Goal: Information Seeking & Learning: Compare options

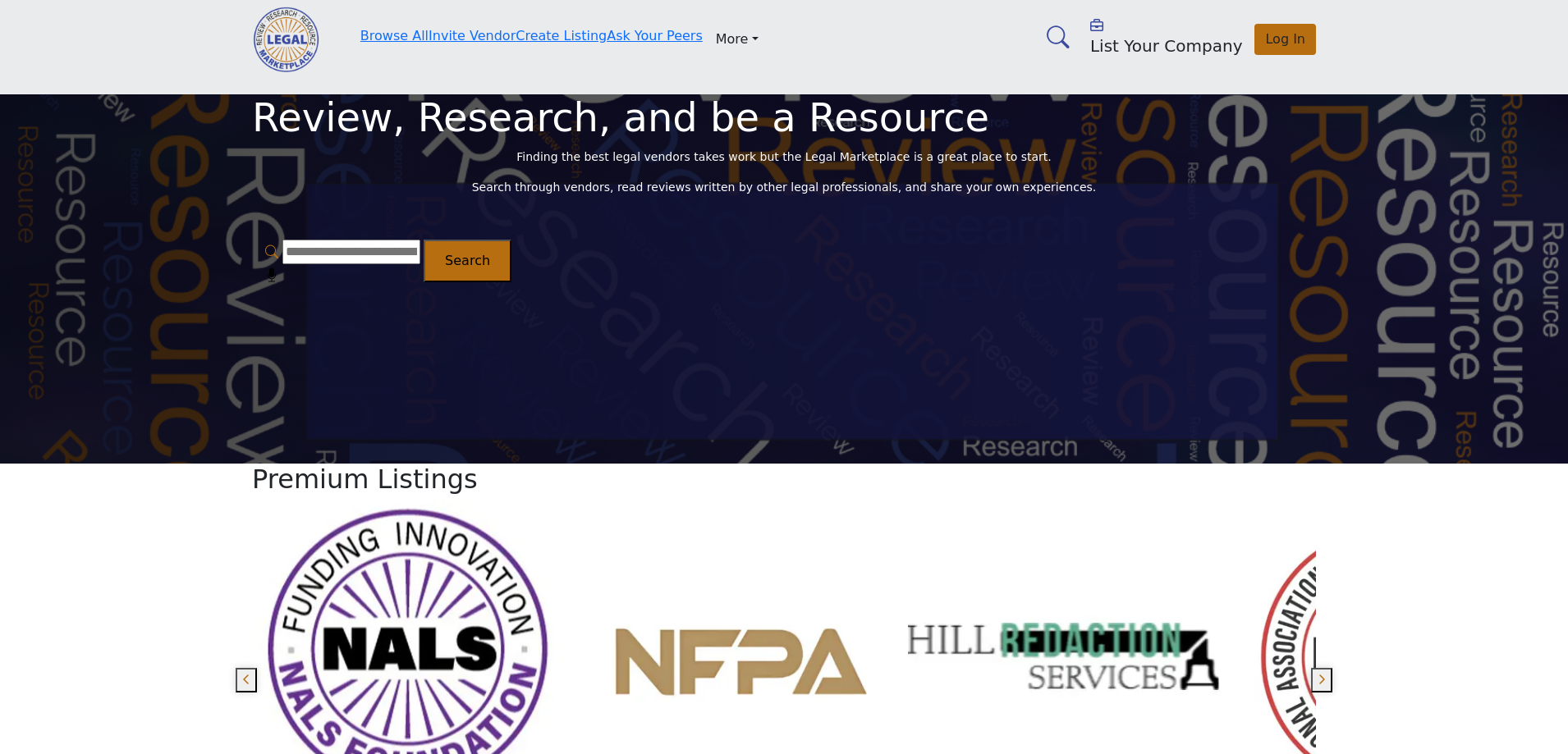
click at [421, 264] on input "text" at bounding box center [351, 251] width 138 height 25
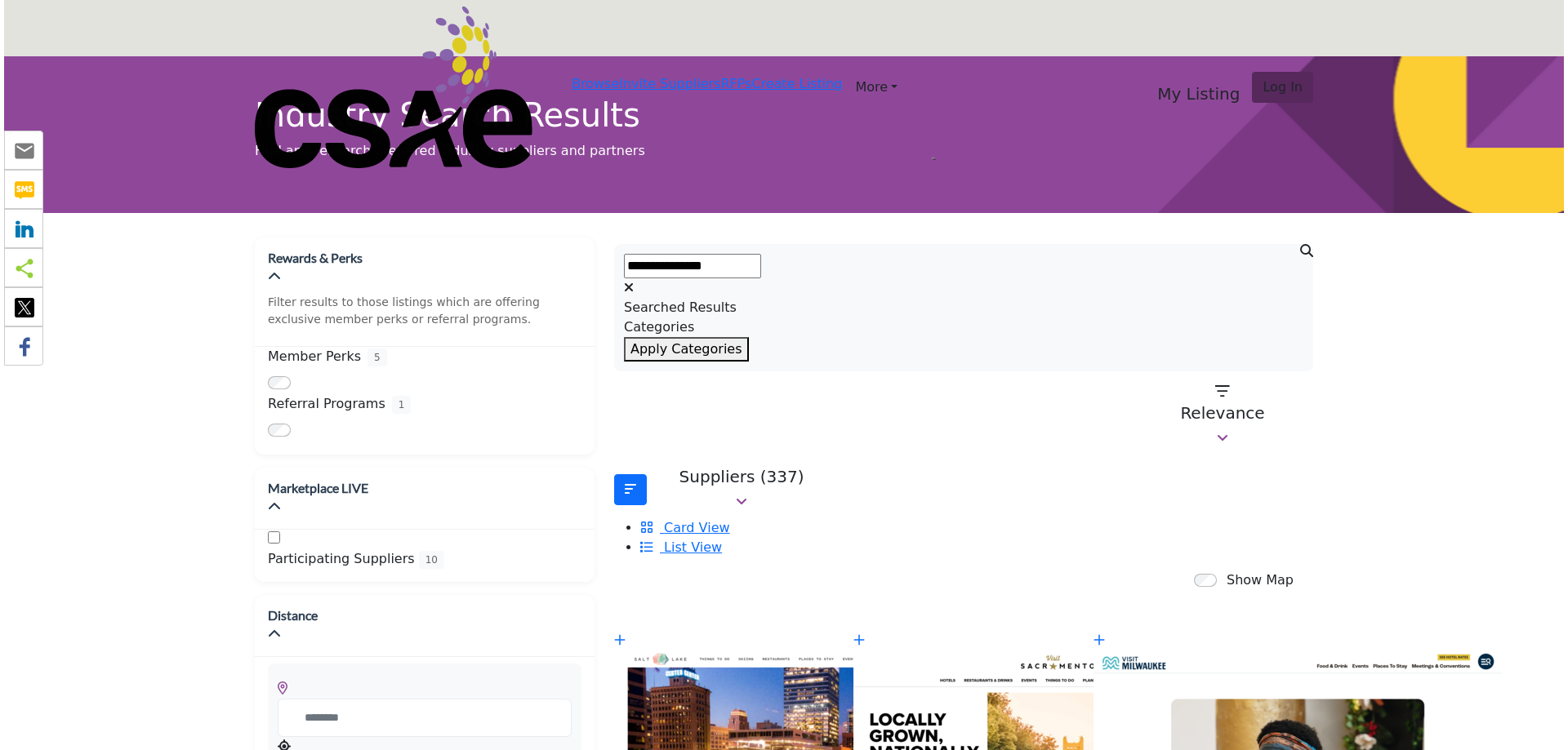
scroll to position [327, 0]
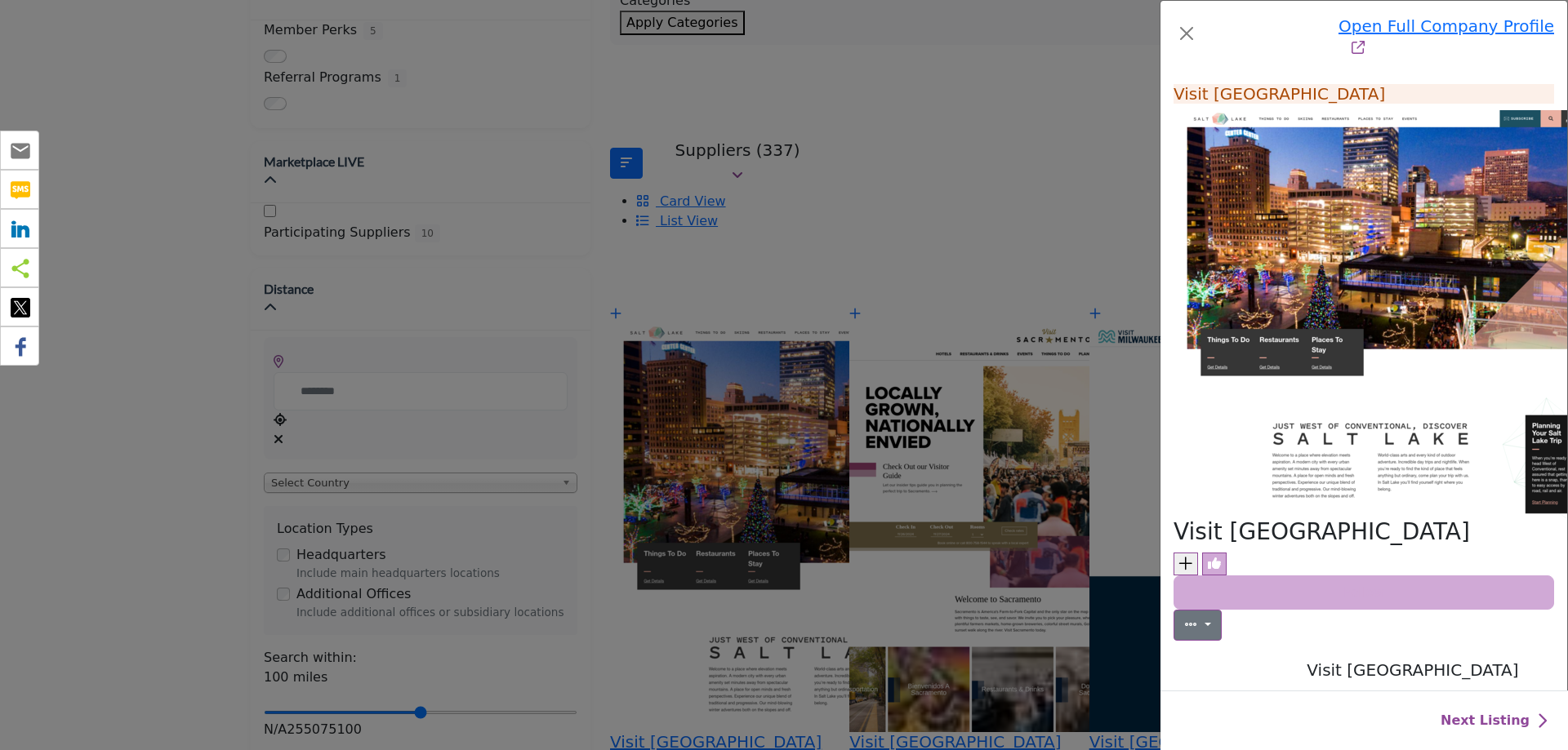
click at [147, 413] on div "Open Full Company Profile Visit [GEOGRAPHIC_DATA] Follow Following" at bounding box center [784, 375] width 1568 height 750
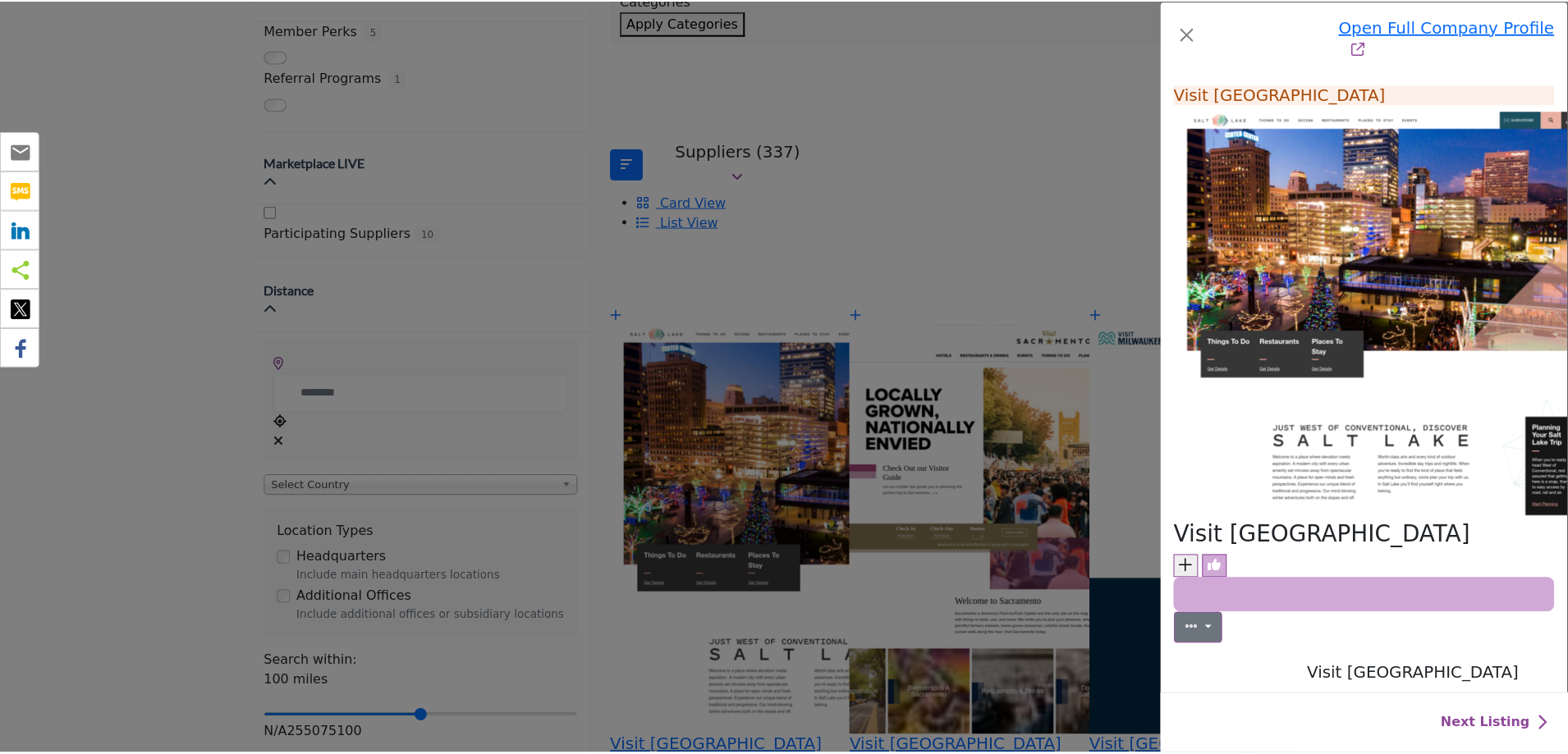
scroll to position [0, 0]
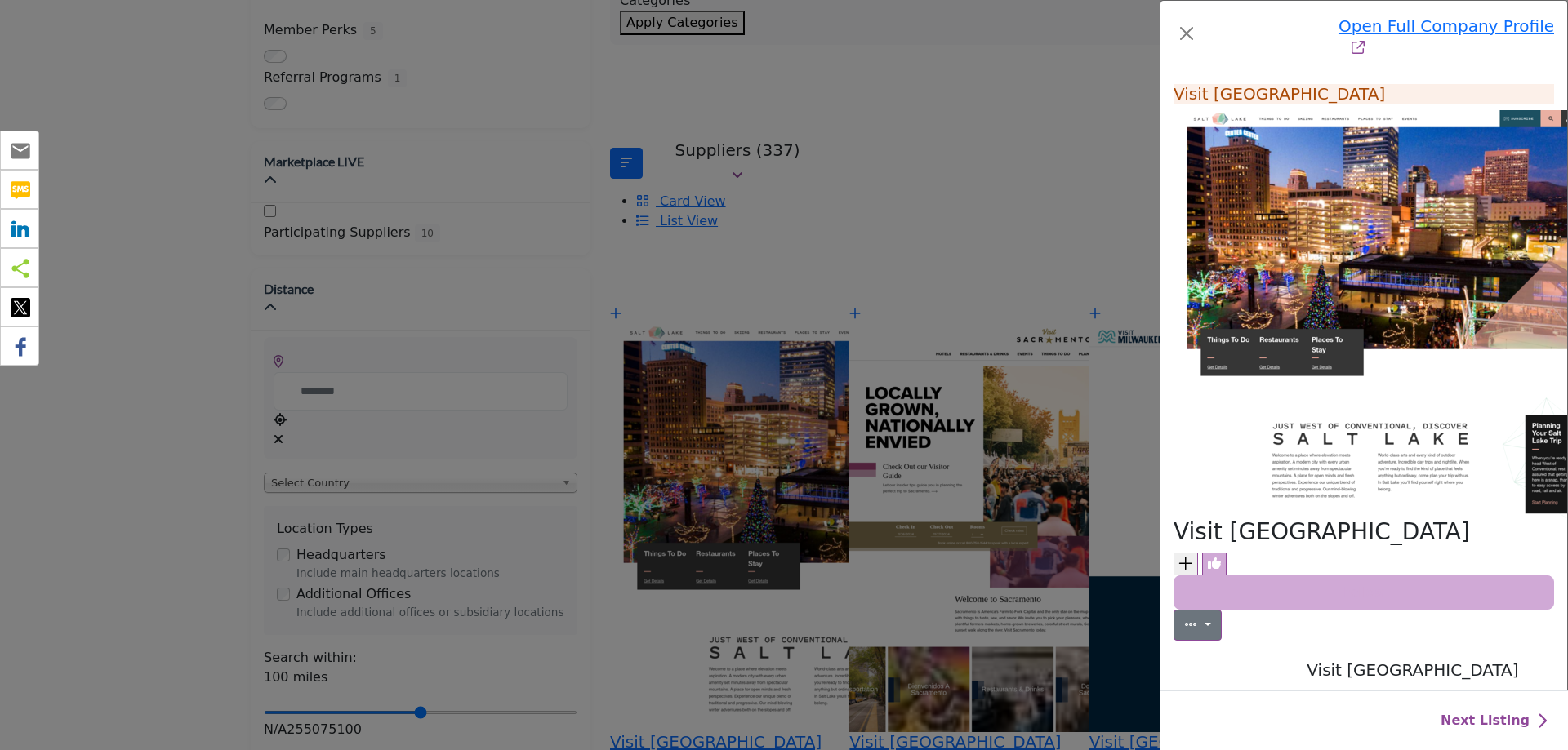
click at [185, 457] on div "Open Full Company Profile Visit [GEOGRAPHIC_DATA] Follow Following" at bounding box center [784, 375] width 1568 height 750
